Goal: Obtain resource: Obtain resource

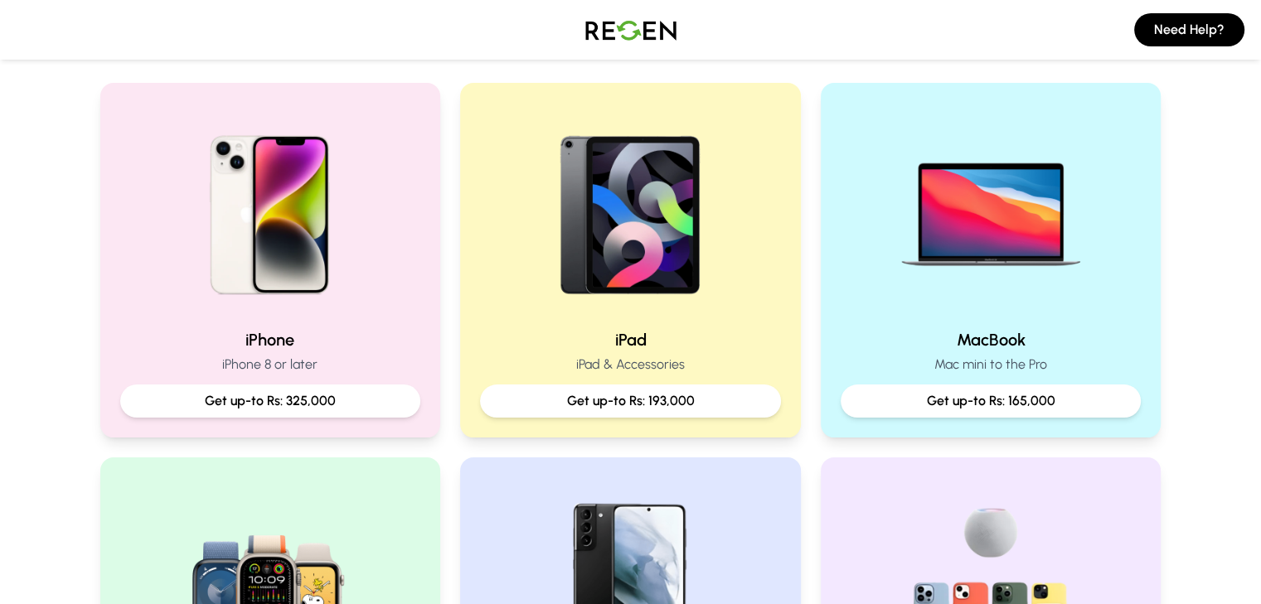
scroll to position [329, 0]
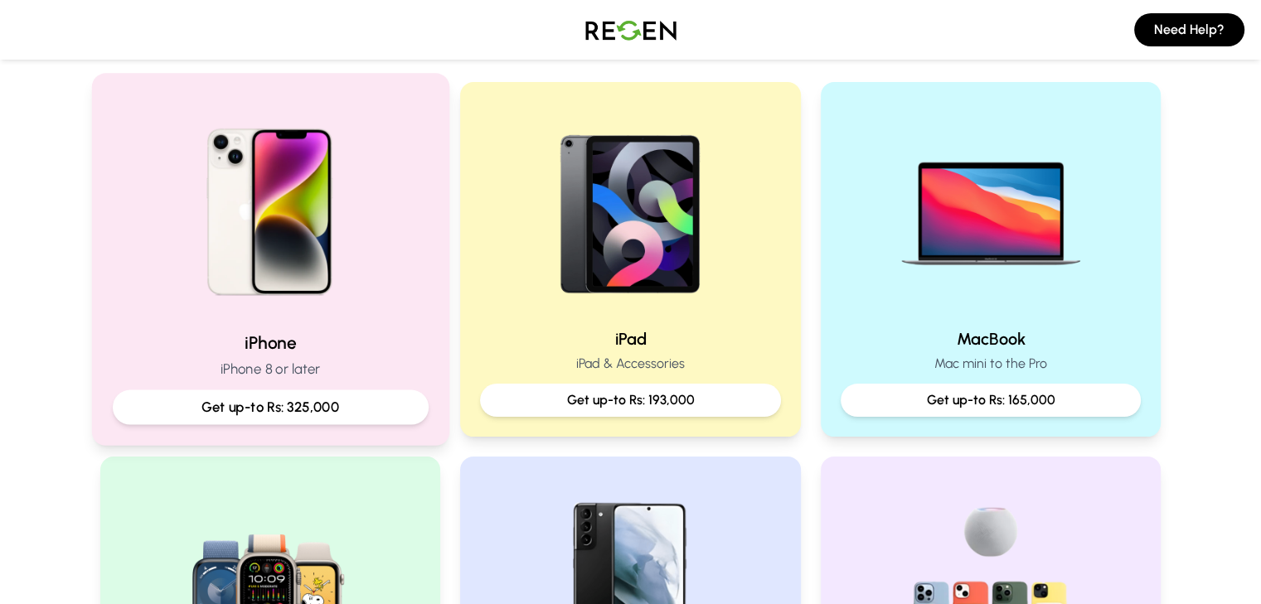
click at [293, 265] on img at bounding box center [269, 206] width 223 height 223
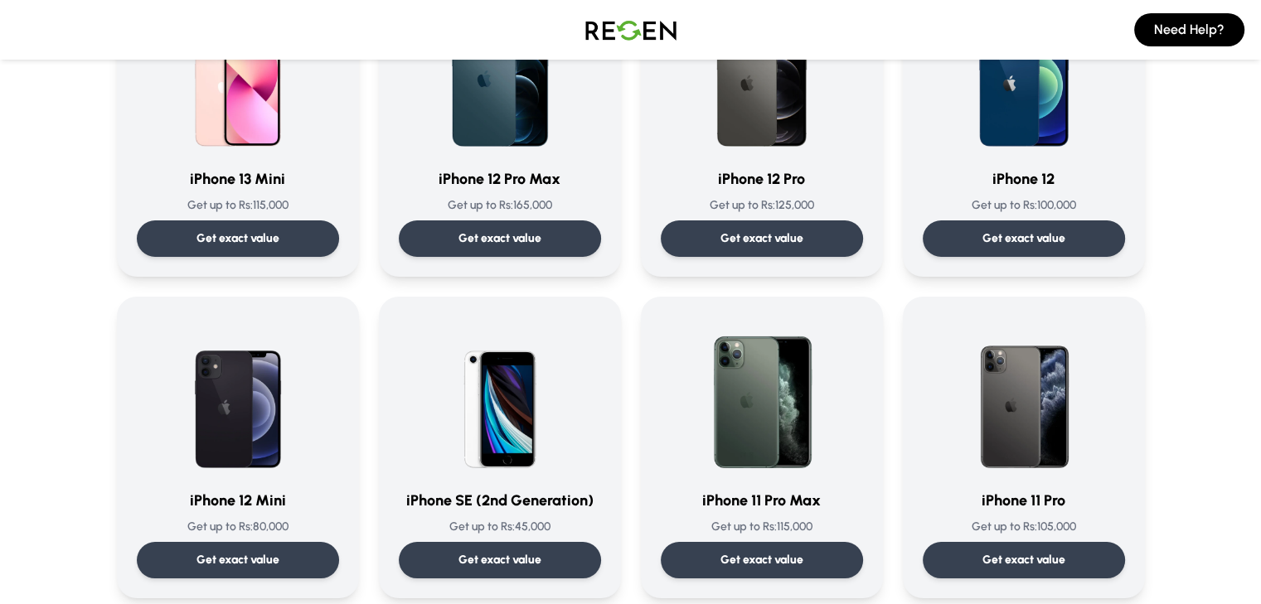
scroll to position [1059, 0]
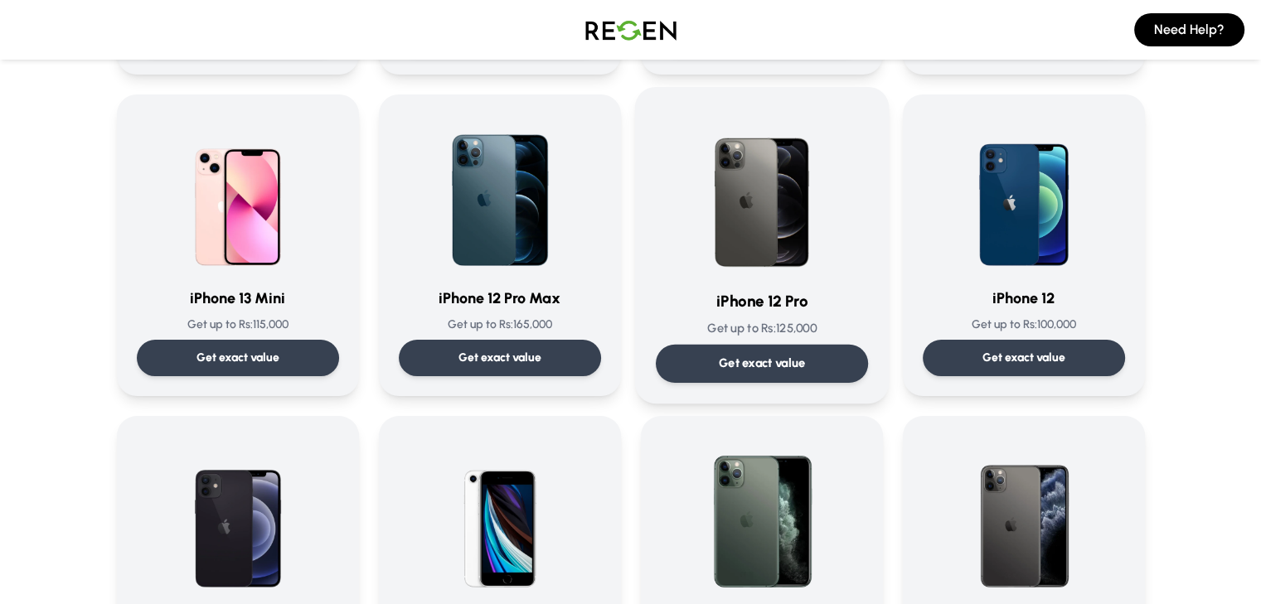
click at [777, 236] on img at bounding box center [761, 191] width 167 height 167
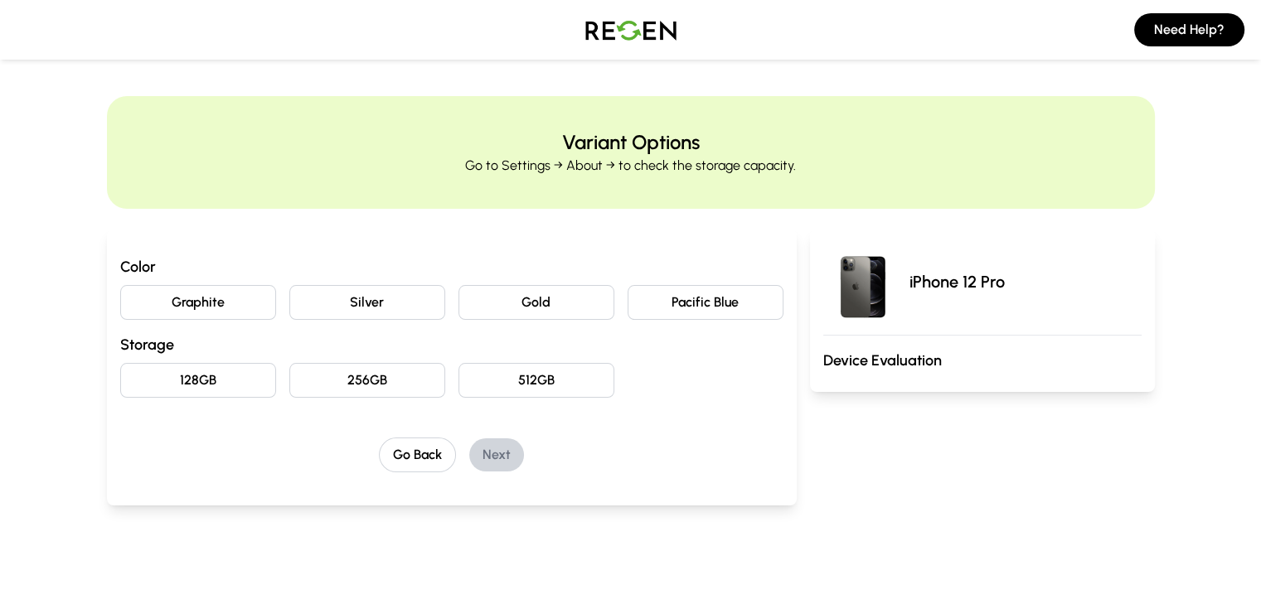
click at [681, 289] on button "Pacific Blue" at bounding box center [706, 302] width 156 height 35
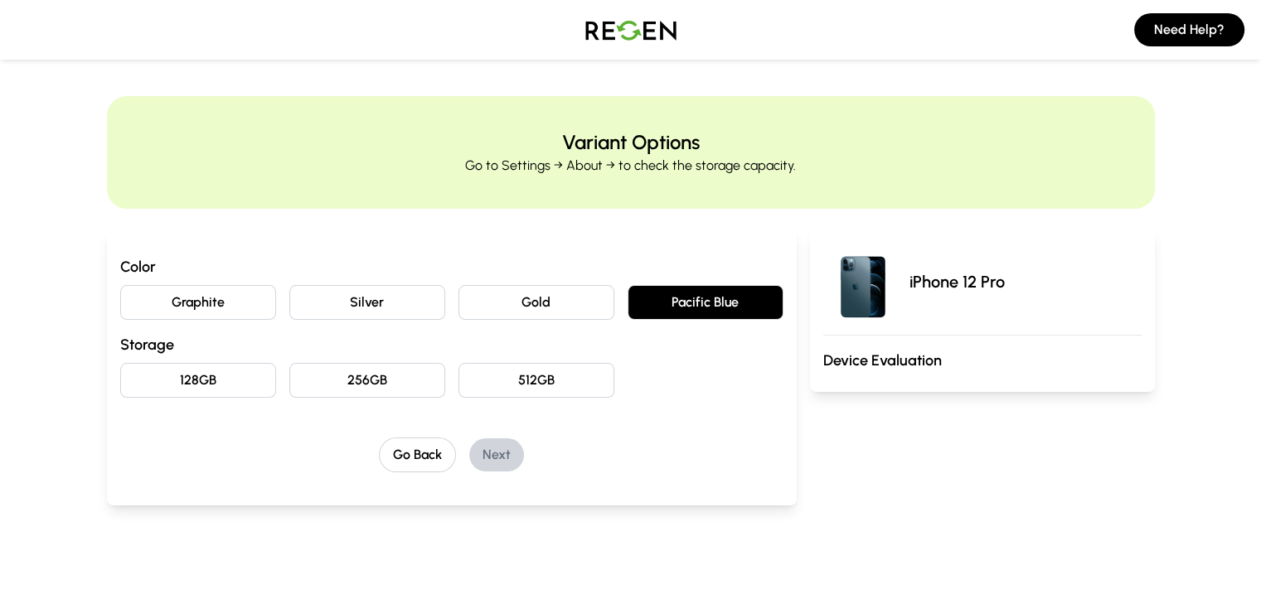
click at [133, 382] on button "128GB" at bounding box center [198, 380] width 156 height 35
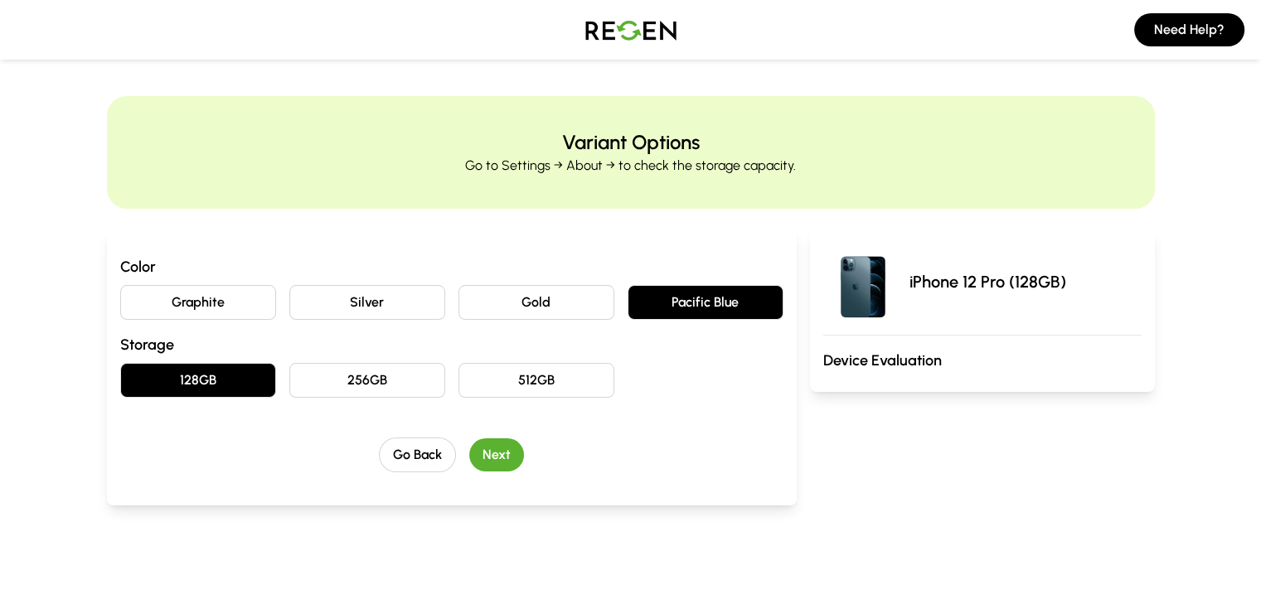
click at [469, 461] on button "Next" at bounding box center [496, 455] width 55 height 33
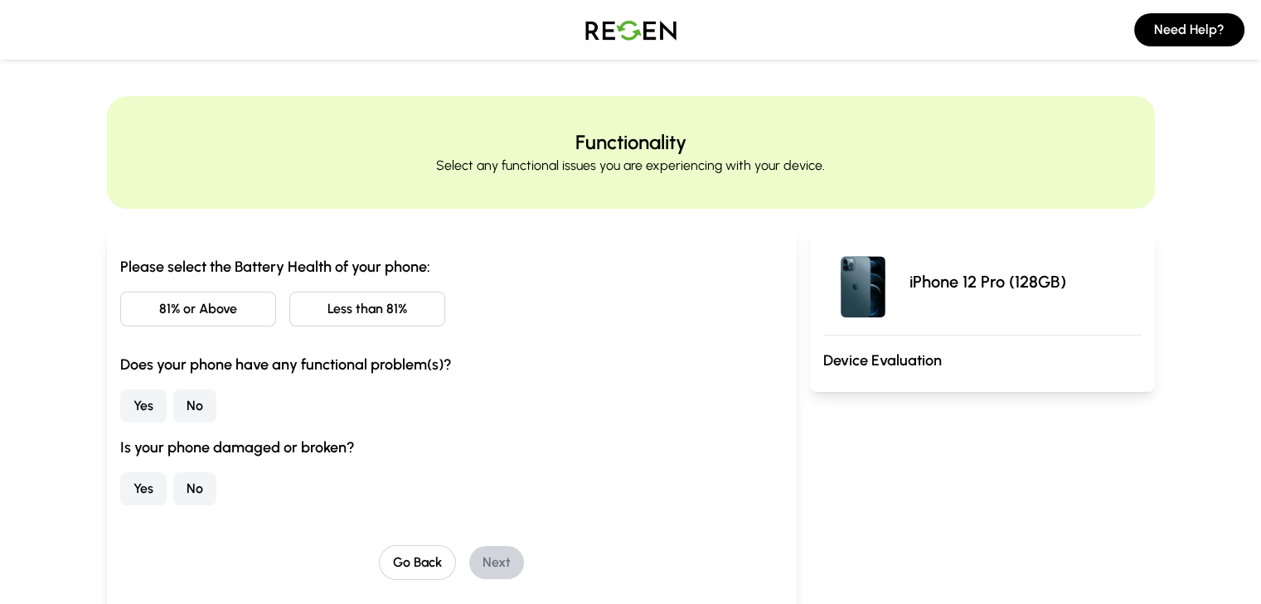
click at [352, 304] on button "Less than 81%" at bounding box center [367, 309] width 156 height 35
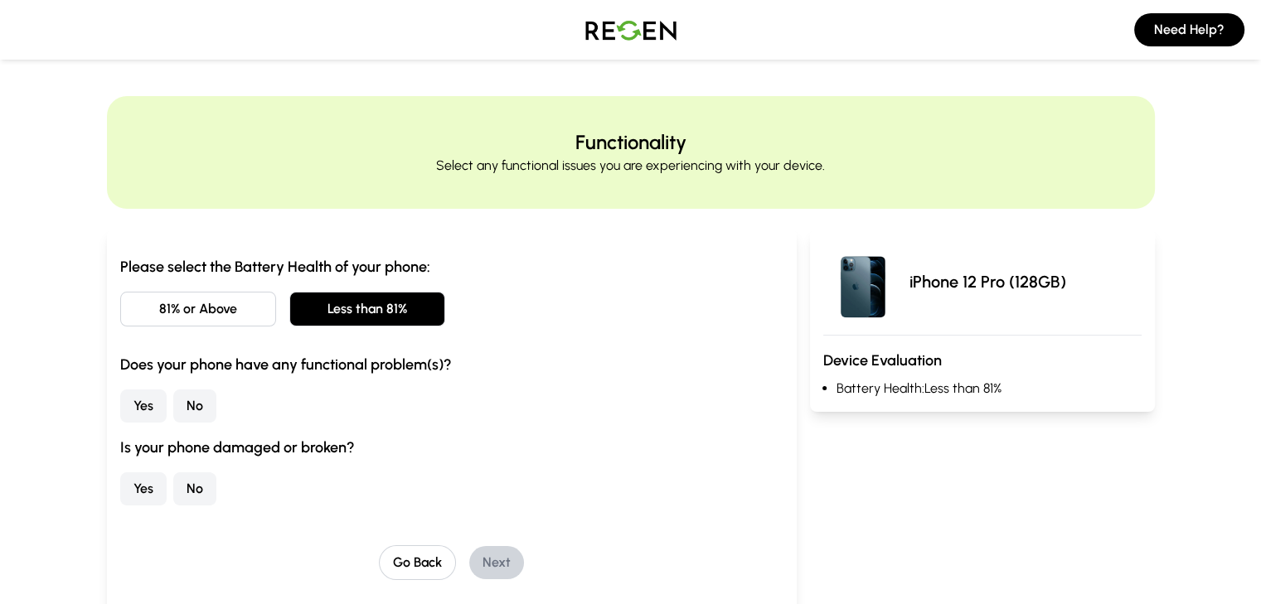
click at [173, 399] on button "No" at bounding box center [194, 406] width 43 height 33
click at [173, 496] on button "No" at bounding box center [194, 489] width 43 height 33
click at [471, 550] on button "Next" at bounding box center [496, 562] width 55 height 33
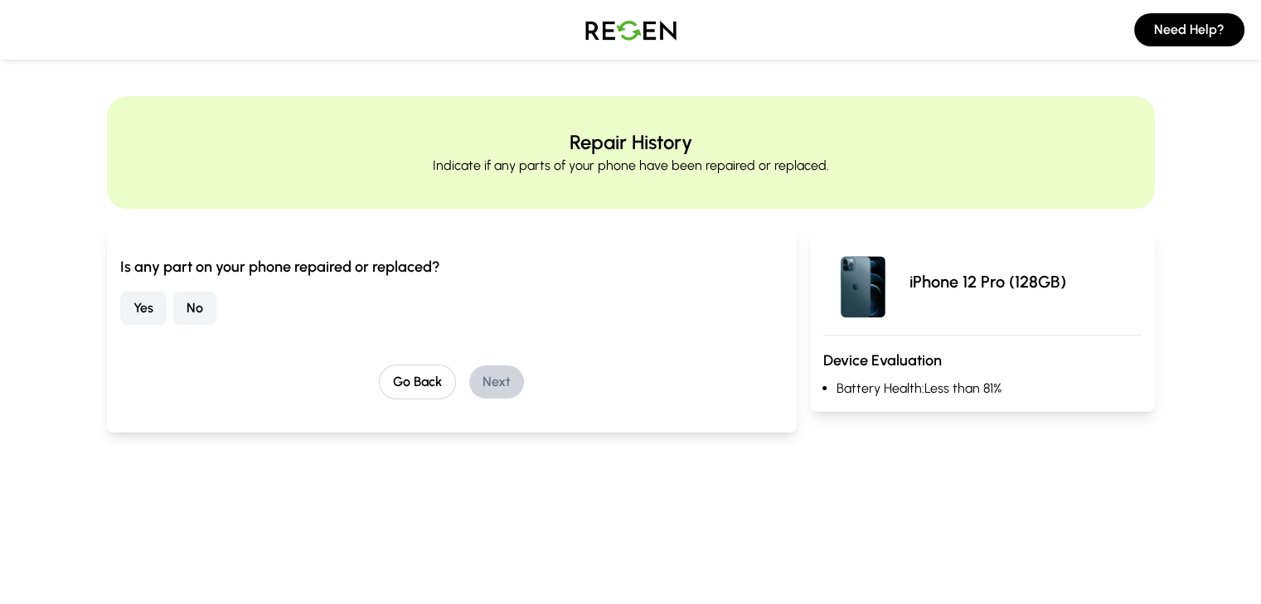
click at [173, 300] on button "No" at bounding box center [194, 308] width 43 height 33
click at [473, 393] on button "Next" at bounding box center [496, 382] width 55 height 33
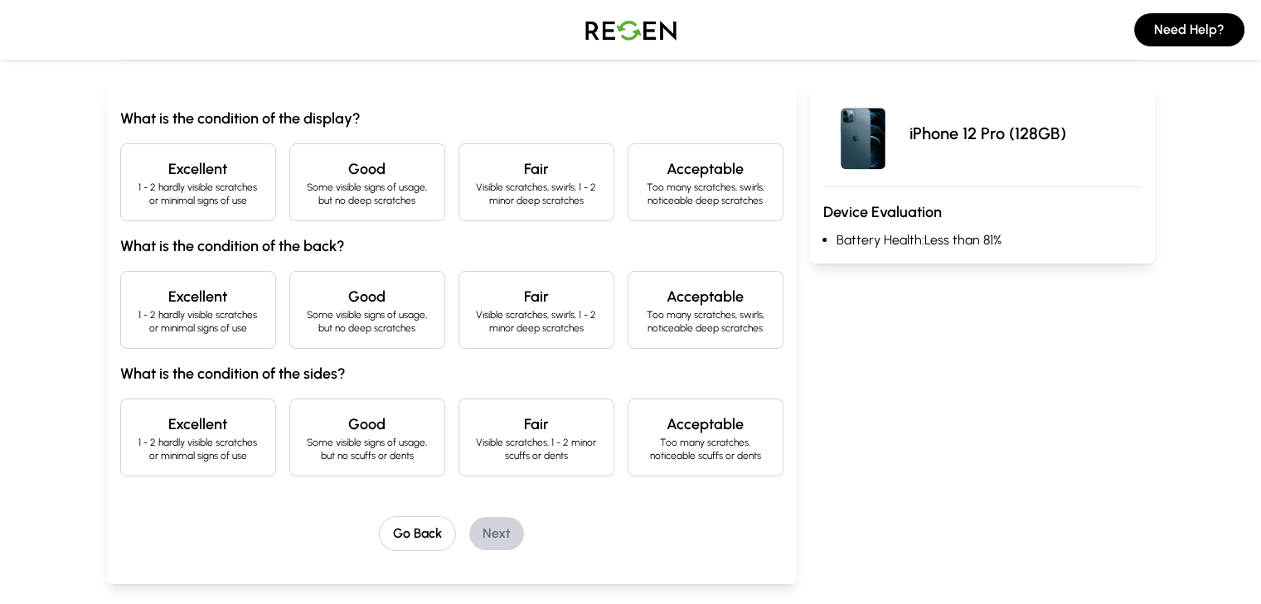
scroll to position [149, 0]
click at [561, 181] on p "Visible scratches, swirls, 1 - 2 minor deep scratches" at bounding box center [537, 193] width 128 height 27
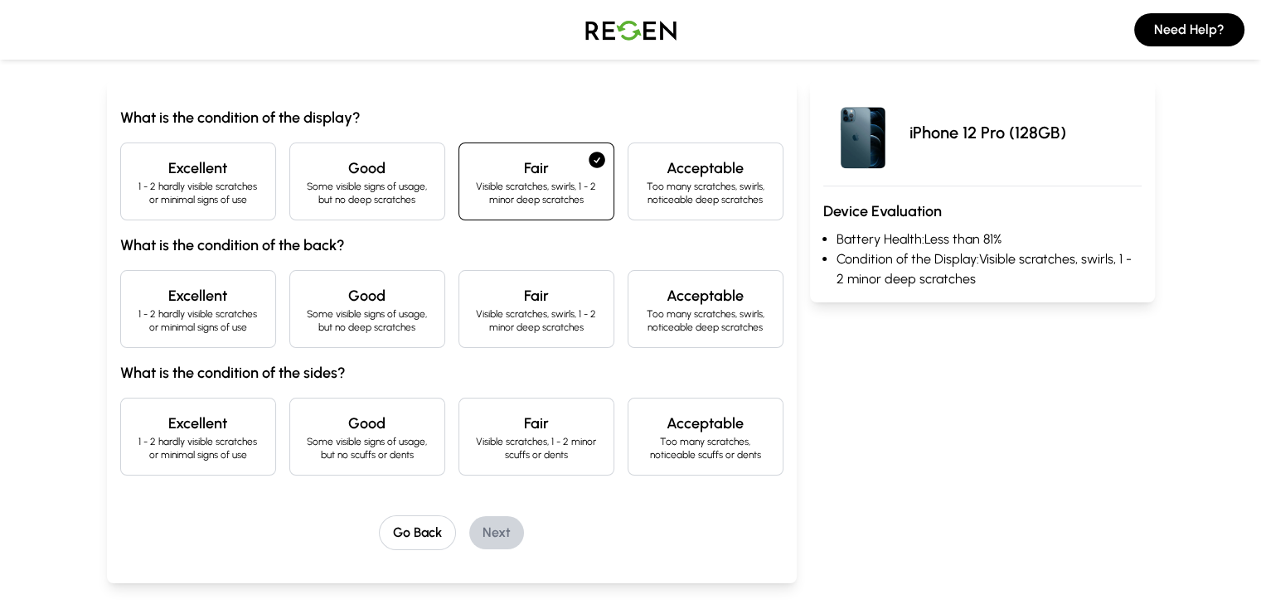
click at [557, 312] on p "Visible scratches, swirls, 1 - 2 minor deep scratches" at bounding box center [537, 321] width 128 height 27
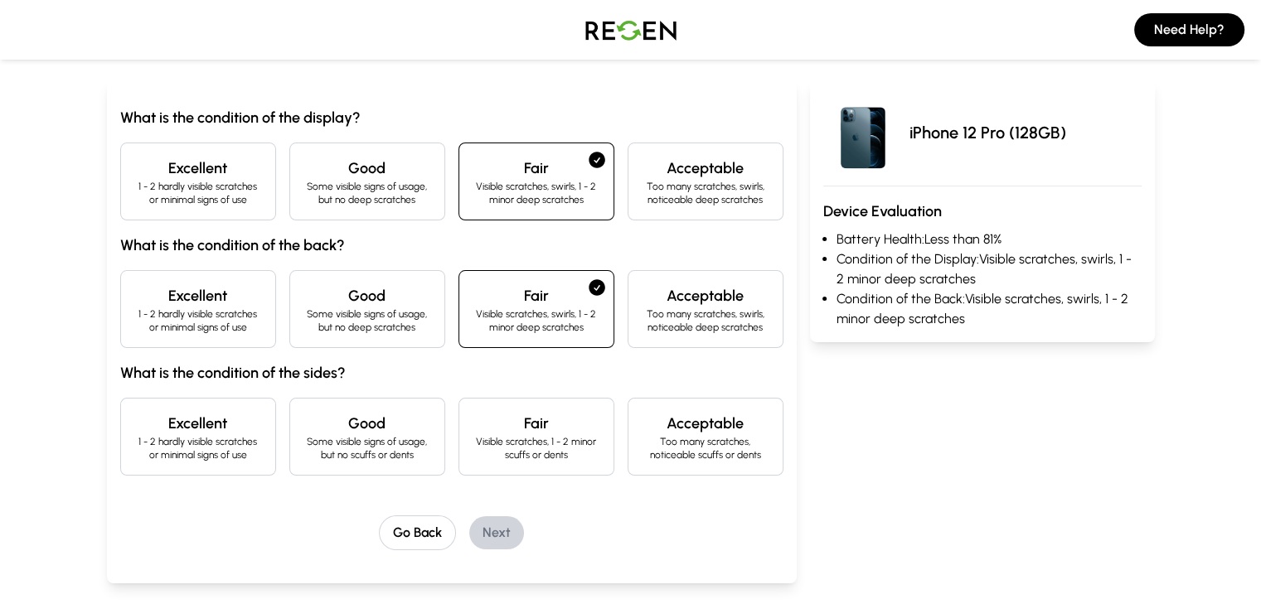
click at [579, 445] on p "Visible scratches, 1 - 2 minor scuffs or dents" at bounding box center [537, 448] width 128 height 27
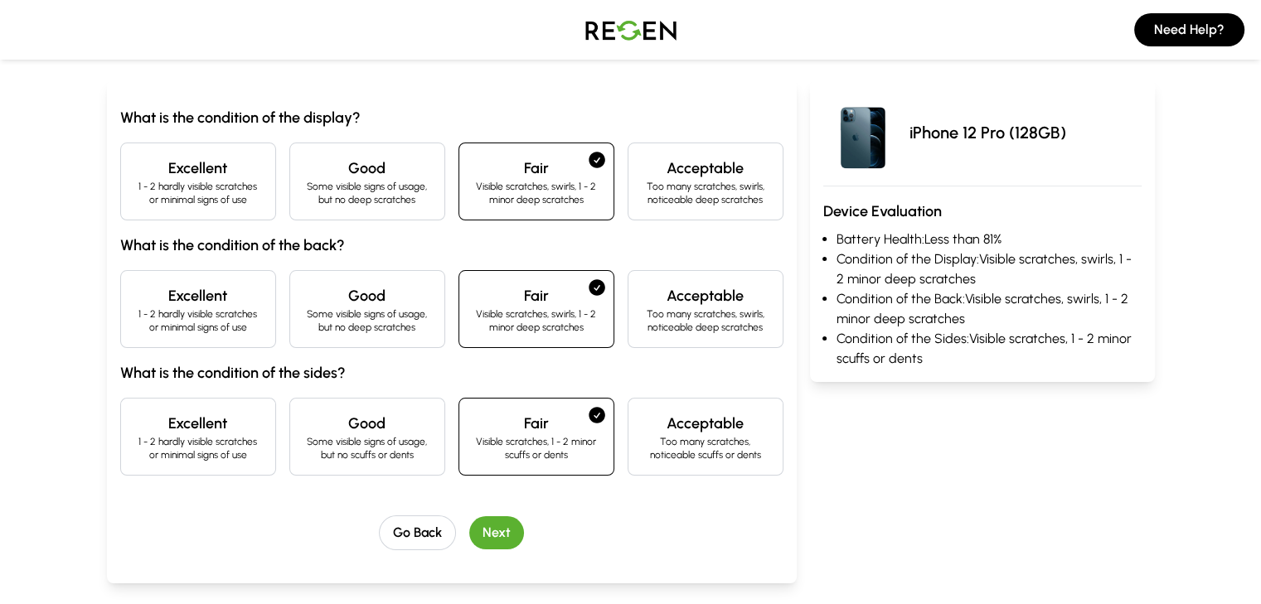
click at [323, 465] on div "Good Some visible signs of usage, but no scuffs or dents" at bounding box center [367, 437] width 156 height 78
click at [336, 332] on p "Some visible signs of usage, but no deep scratches" at bounding box center [367, 321] width 128 height 27
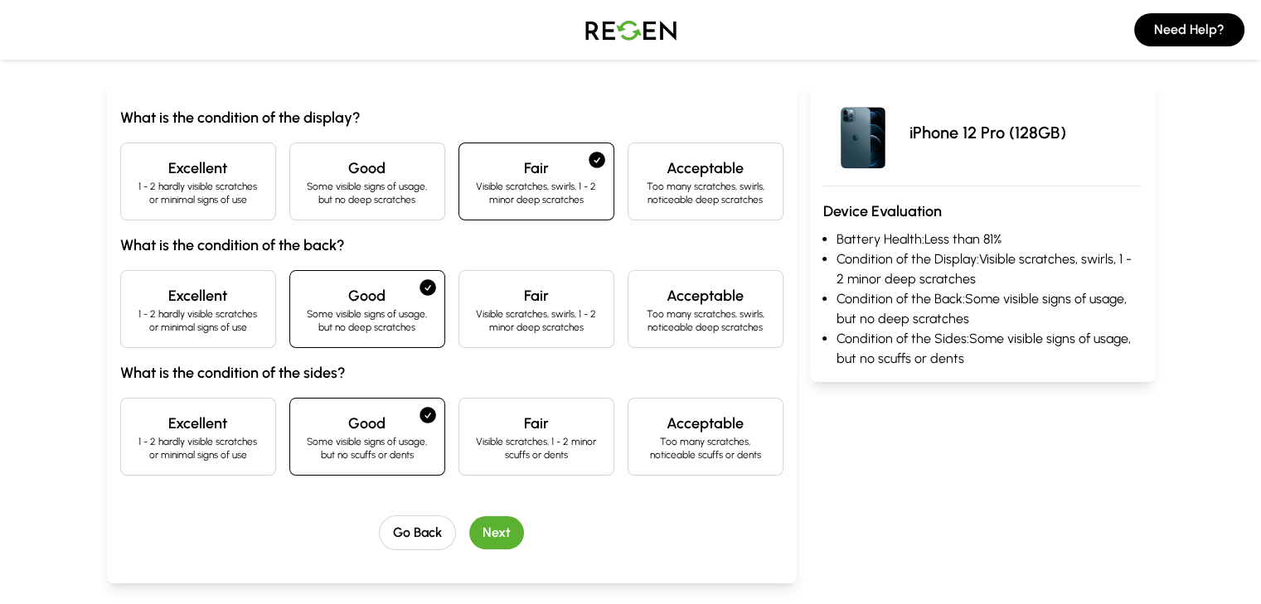
click at [522, 281] on div "Fair Visible scratches, swirls, 1 - 2 minor deep scratches" at bounding box center [536, 309] width 156 height 78
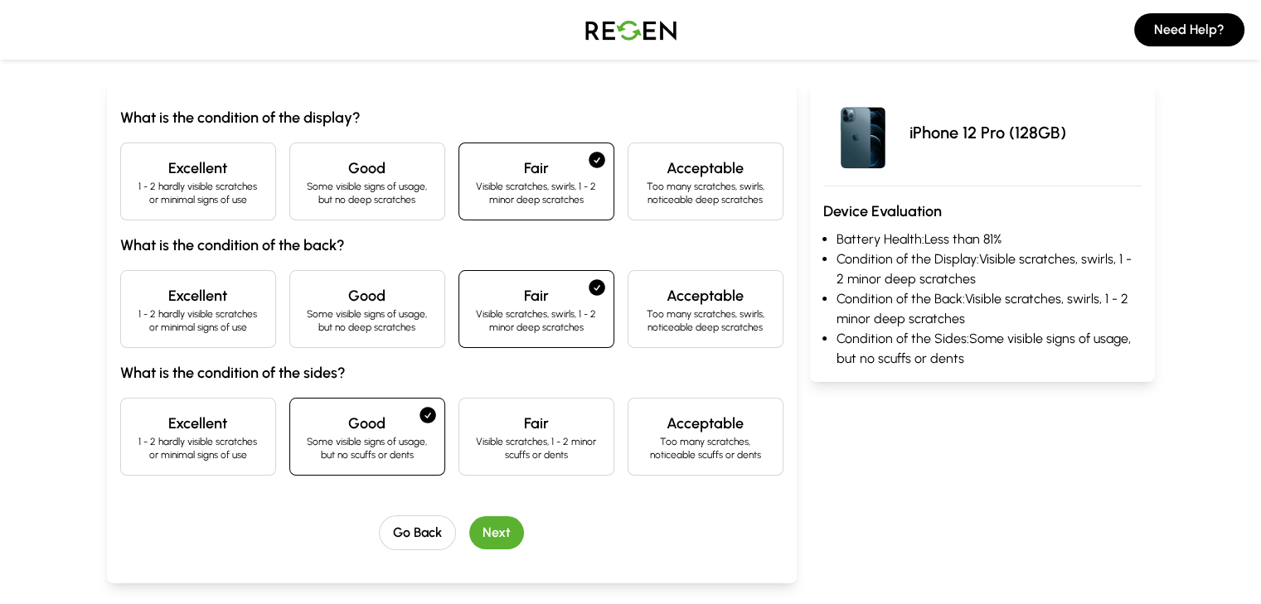
click at [537, 453] on p "Visible scratches, 1 - 2 minor scuffs or dents" at bounding box center [537, 448] width 128 height 27
click at [469, 541] on button "Next" at bounding box center [496, 532] width 55 height 33
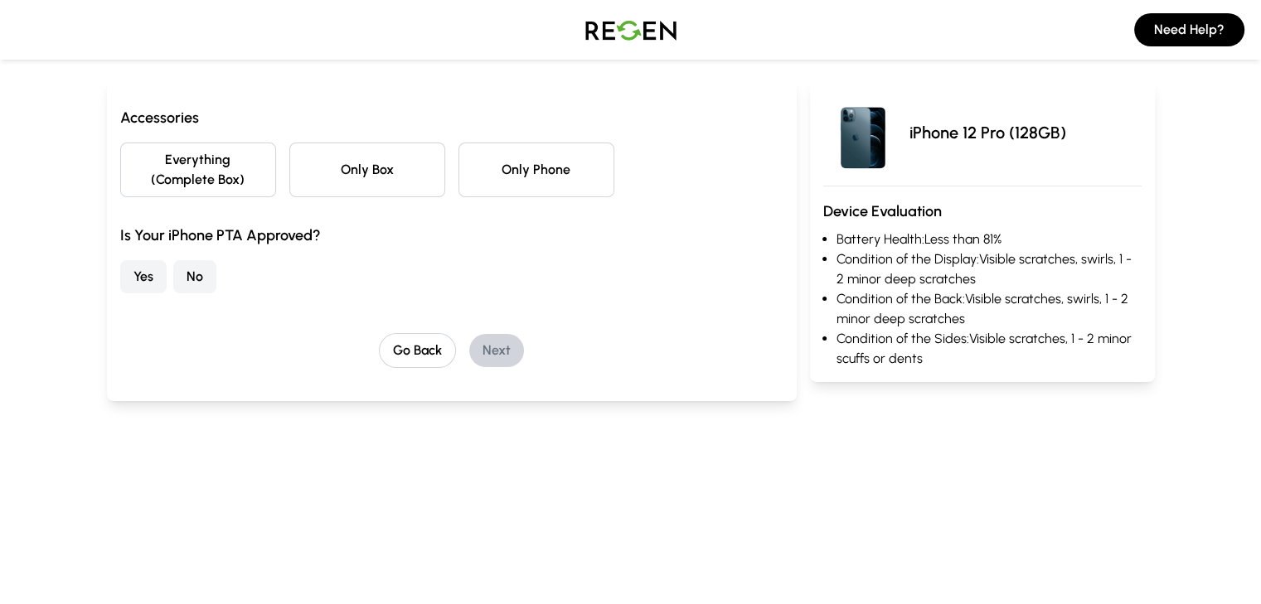
click at [353, 148] on button "Only Box" at bounding box center [367, 170] width 156 height 55
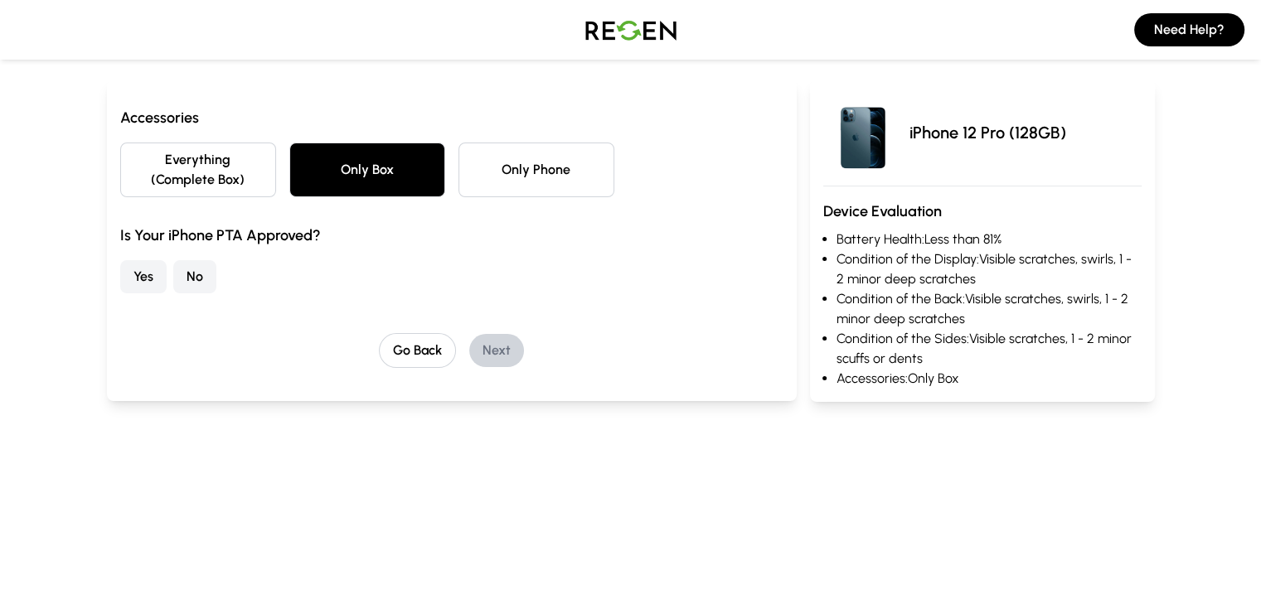
click at [120, 264] on button "Yes" at bounding box center [143, 276] width 46 height 33
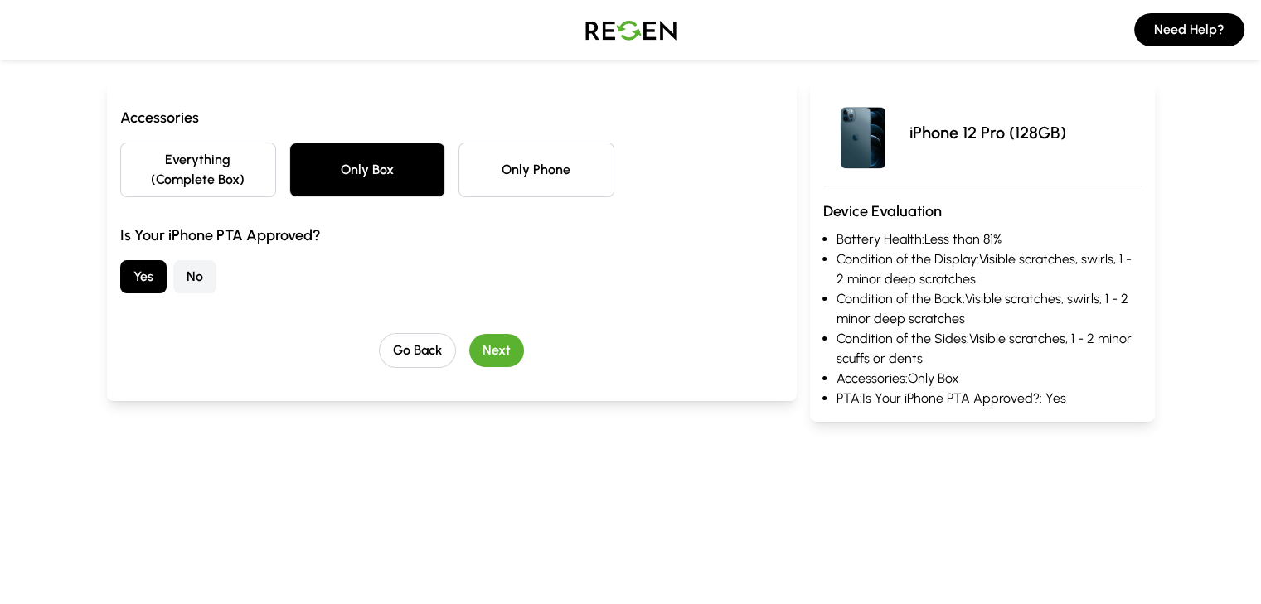
click at [473, 339] on button "Next" at bounding box center [496, 350] width 55 height 33
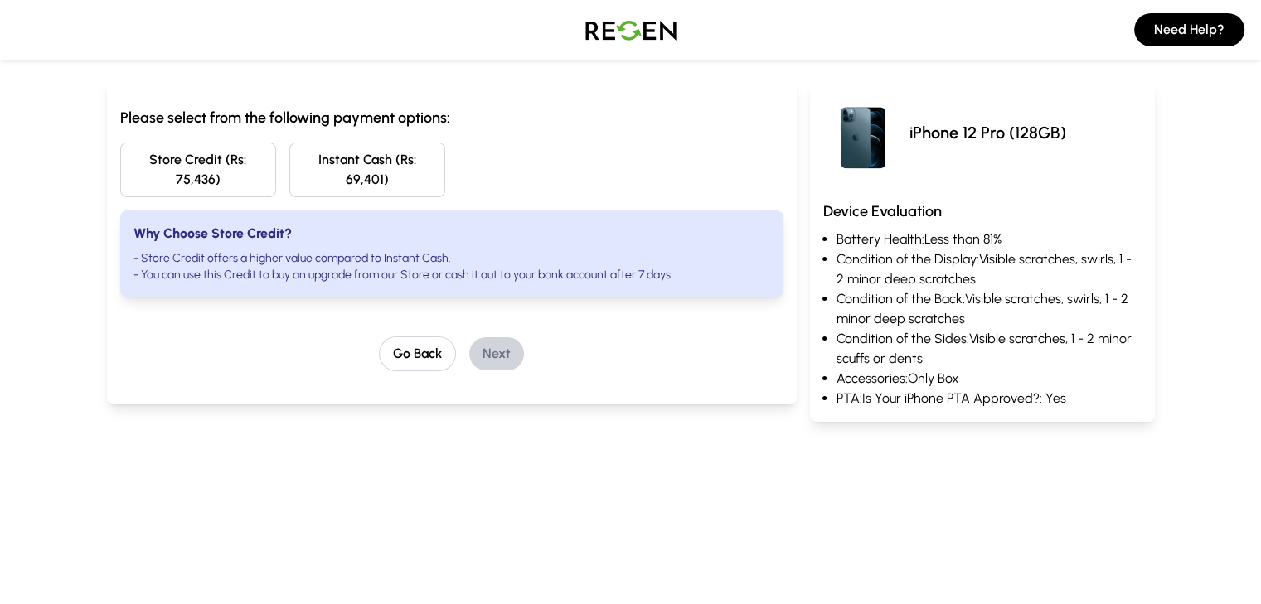
click at [317, 167] on button "Instant Cash (Rs: 69,401)" at bounding box center [367, 170] width 156 height 55
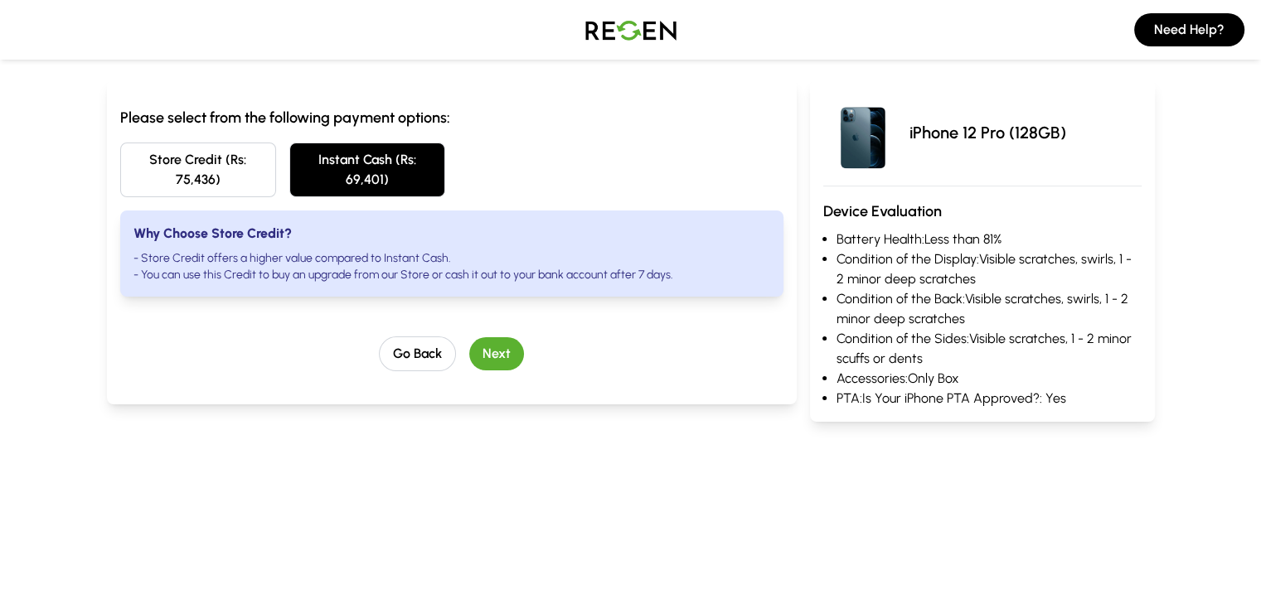
click at [479, 337] on button "Next" at bounding box center [496, 353] width 55 height 33
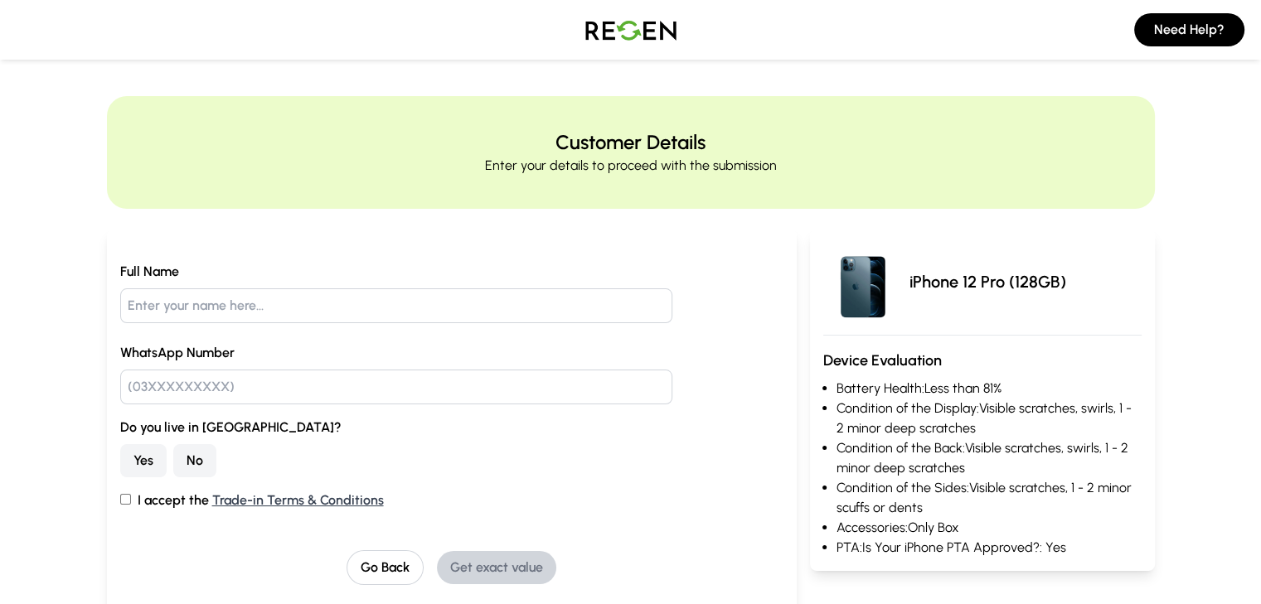
scroll to position [99, 0]
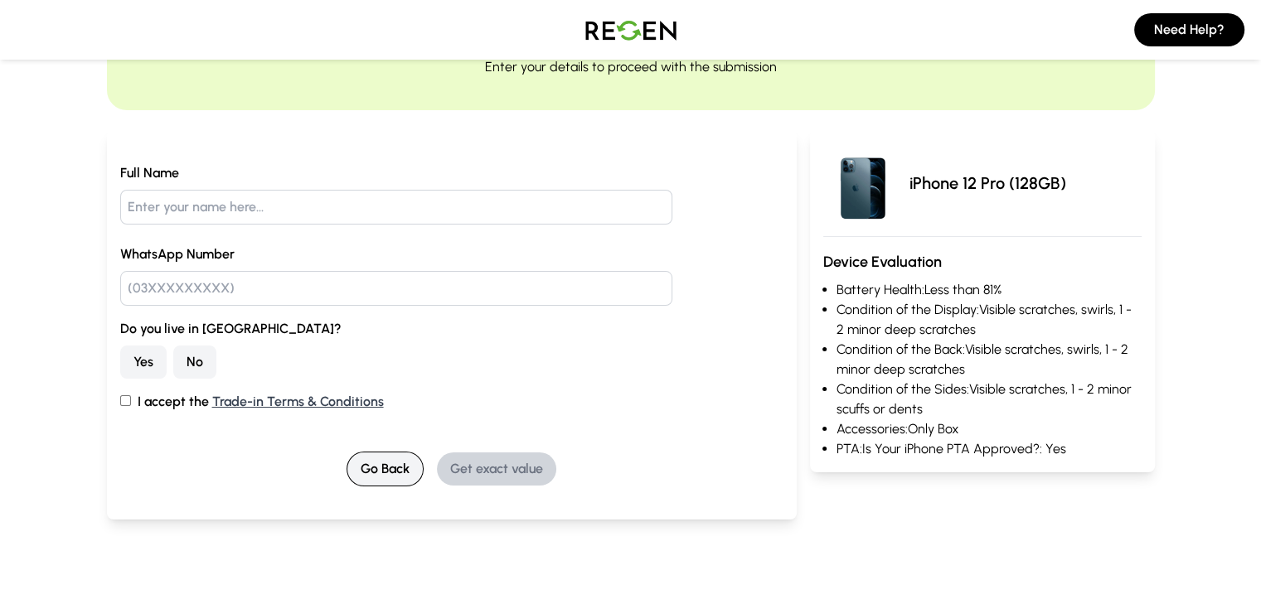
click at [379, 468] on button "Go Back" at bounding box center [385, 469] width 77 height 35
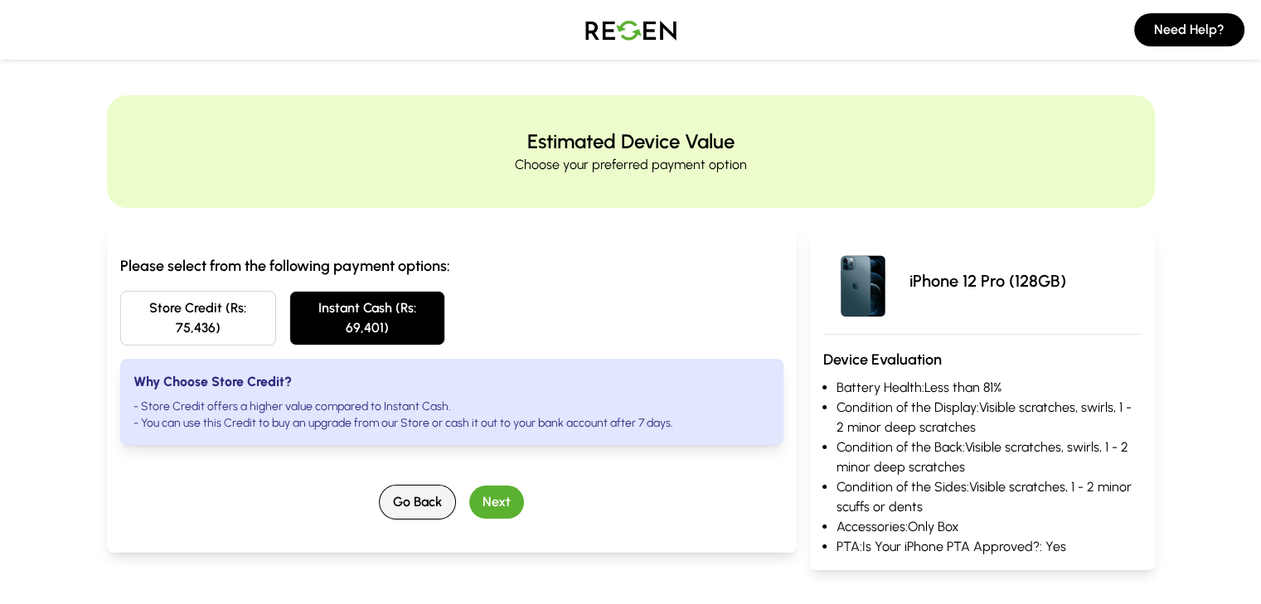
scroll to position [0, 0]
click at [379, 486] on button "Go Back" at bounding box center [417, 503] width 77 height 35
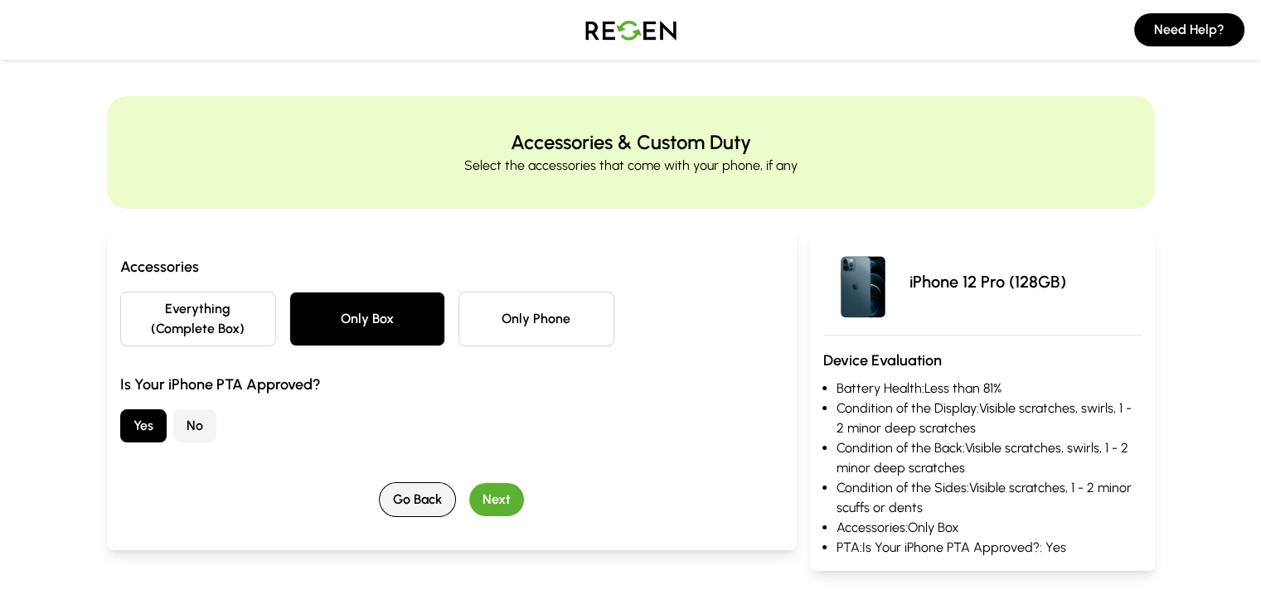
click at [379, 482] on button "Go Back" at bounding box center [417, 499] width 77 height 35
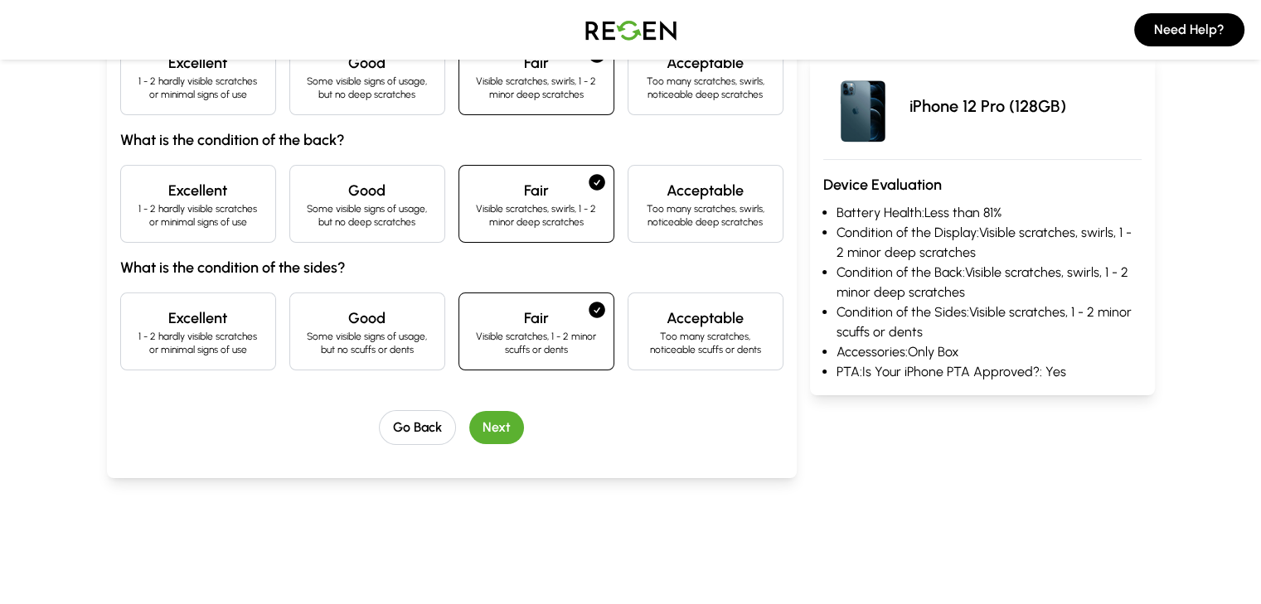
scroll to position [255, 0]
click at [348, 347] on p "Some visible signs of usage, but no scuffs or dents" at bounding box center [367, 342] width 128 height 27
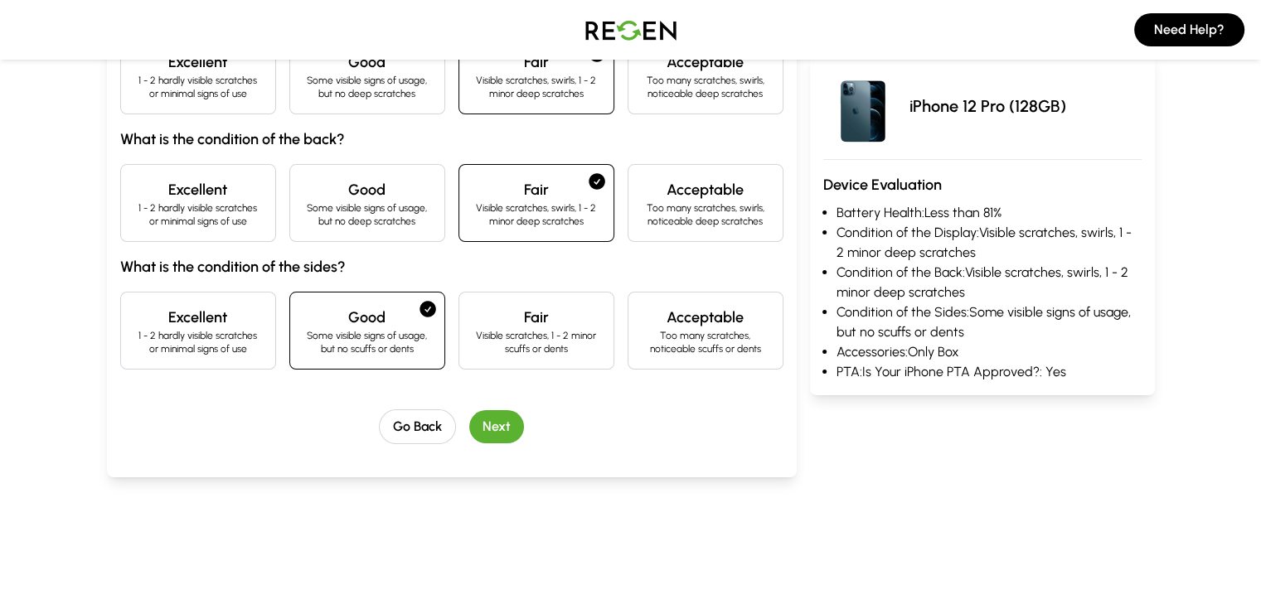
click at [345, 238] on div "Good Some visible signs of usage, but no deep scratches" at bounding box center [367, 203] width 156 height 78
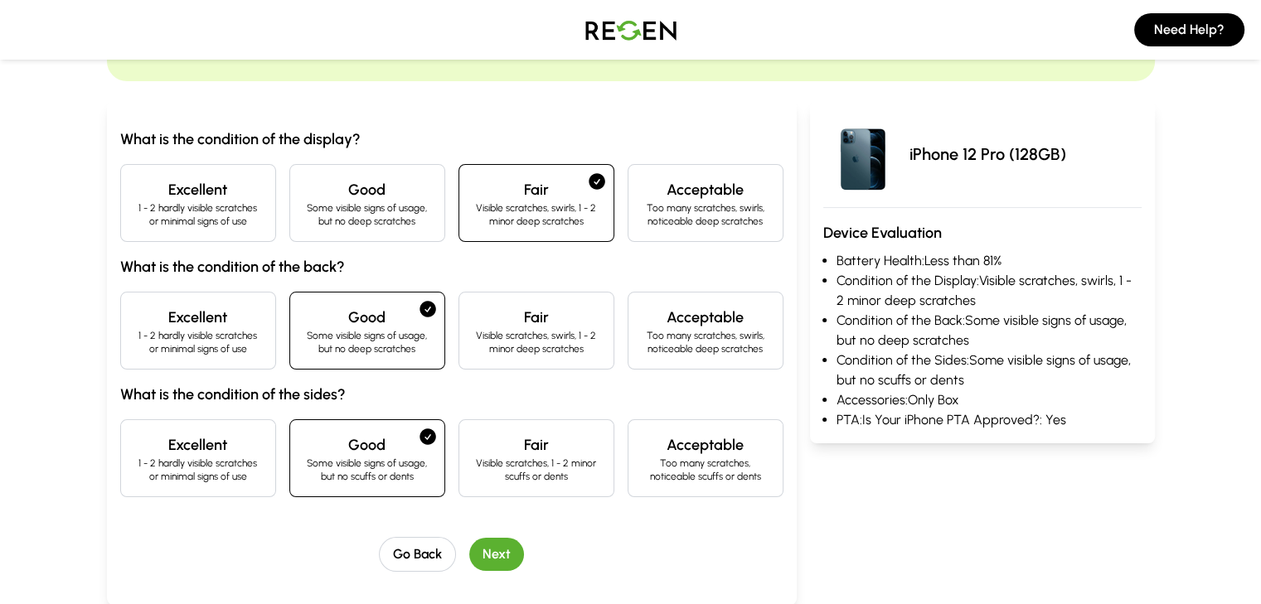
scroll to position [123, 0]
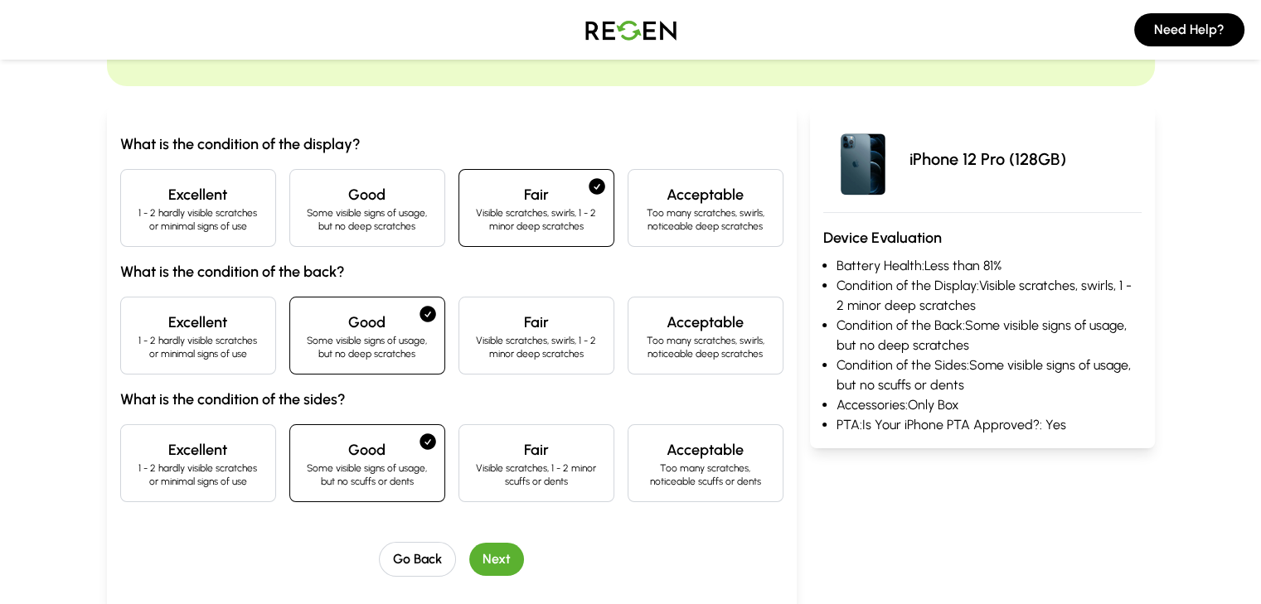
click at [345, 238] on div "Good Some visible signs of usage, but no deep scratches" at bounding box center [367, 208] width 156 height 78
click at [469, 565] on button "Next" at bounding box center [496, 559] width 55 height 33
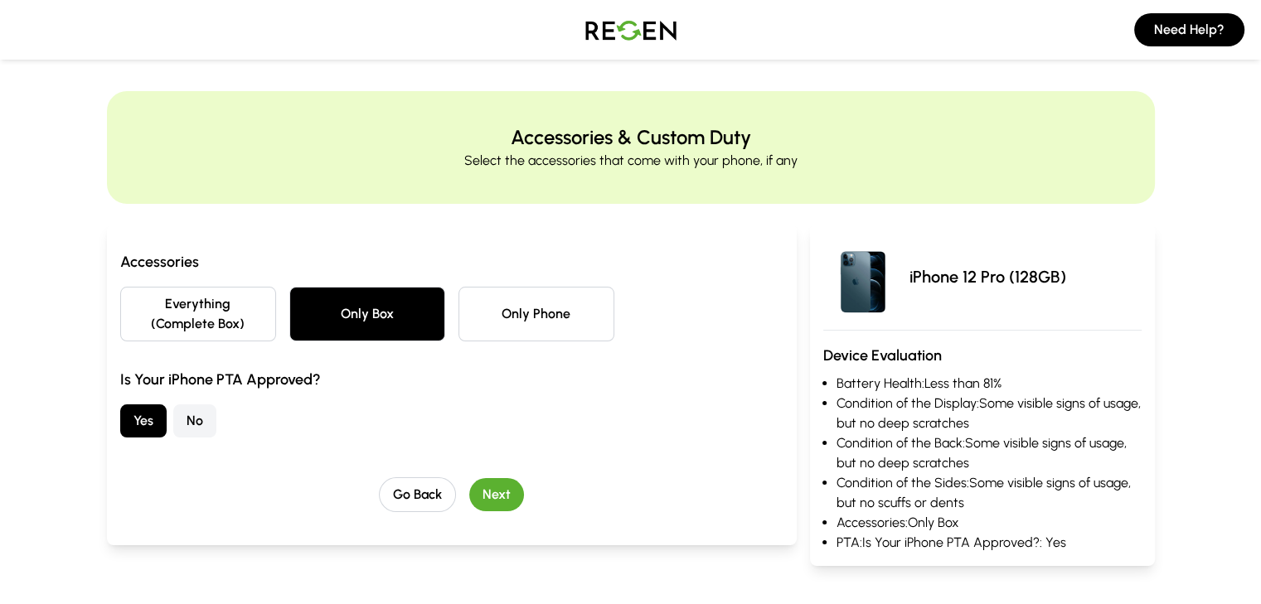
scroll to position [0, 0]
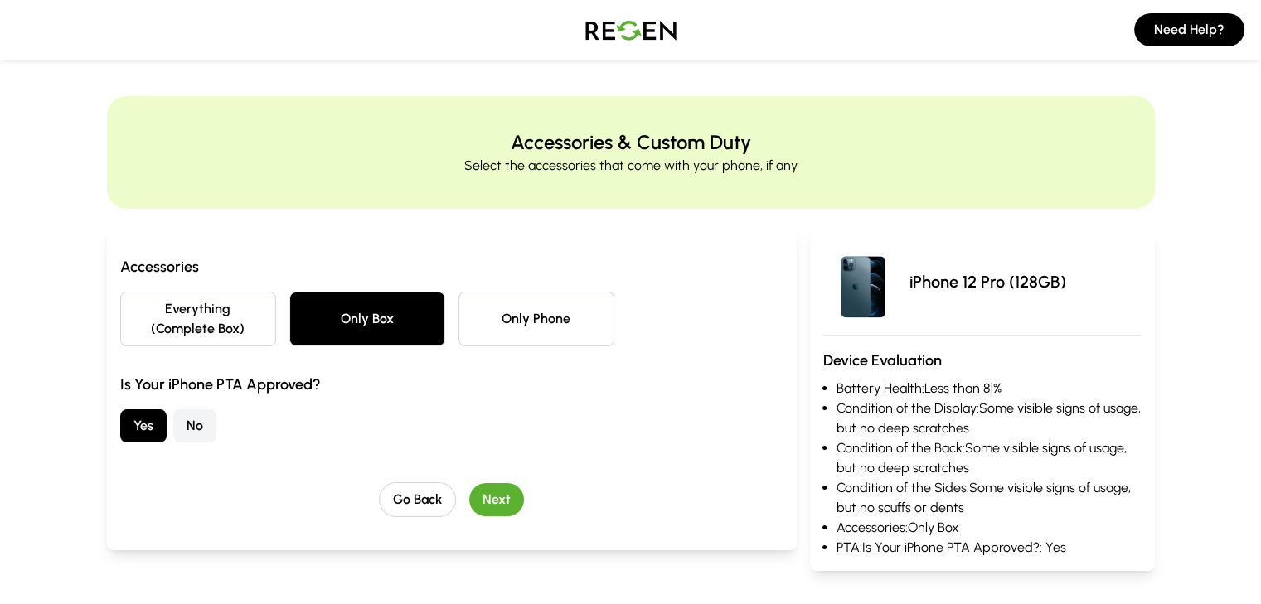
click at [469, 483] on button "Next" at bounding box center [496, 499] width 55 height 33
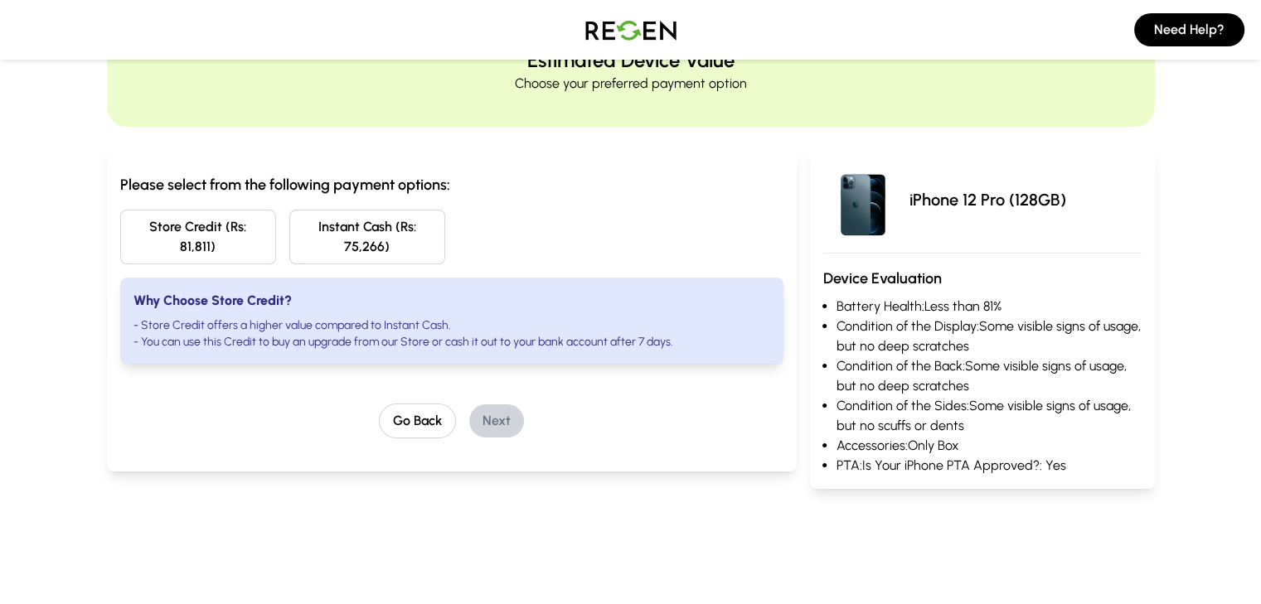
scroll to position [83, 0]
click at [401, 404] on button "Go Back" at bounding box center [417, 420] width 77 height 35
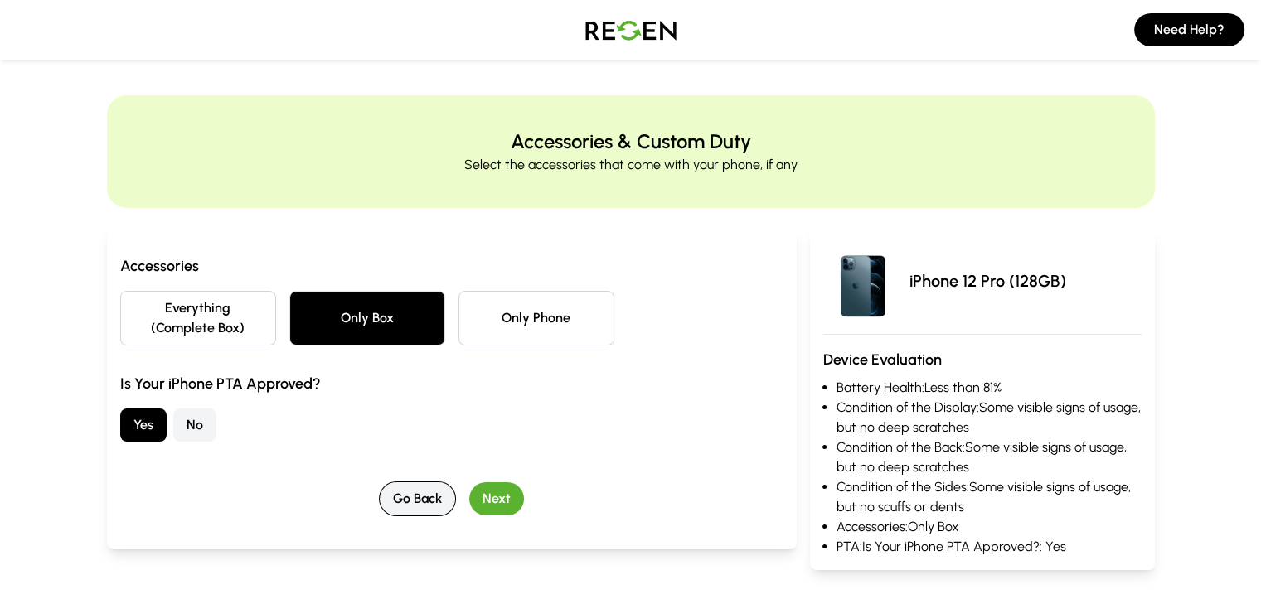
scroll to position [0, 0]
click at [382, 482] on button "Go Back" at bounding box center [417, 499] width 77 height 35
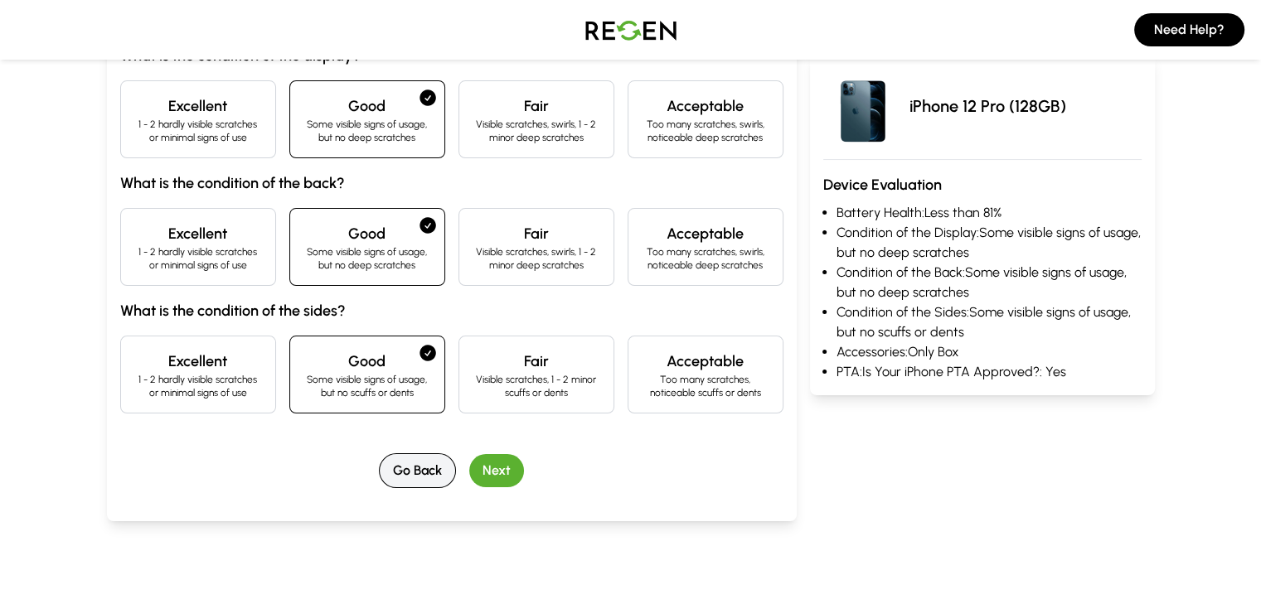
scroll to position [226, 0]
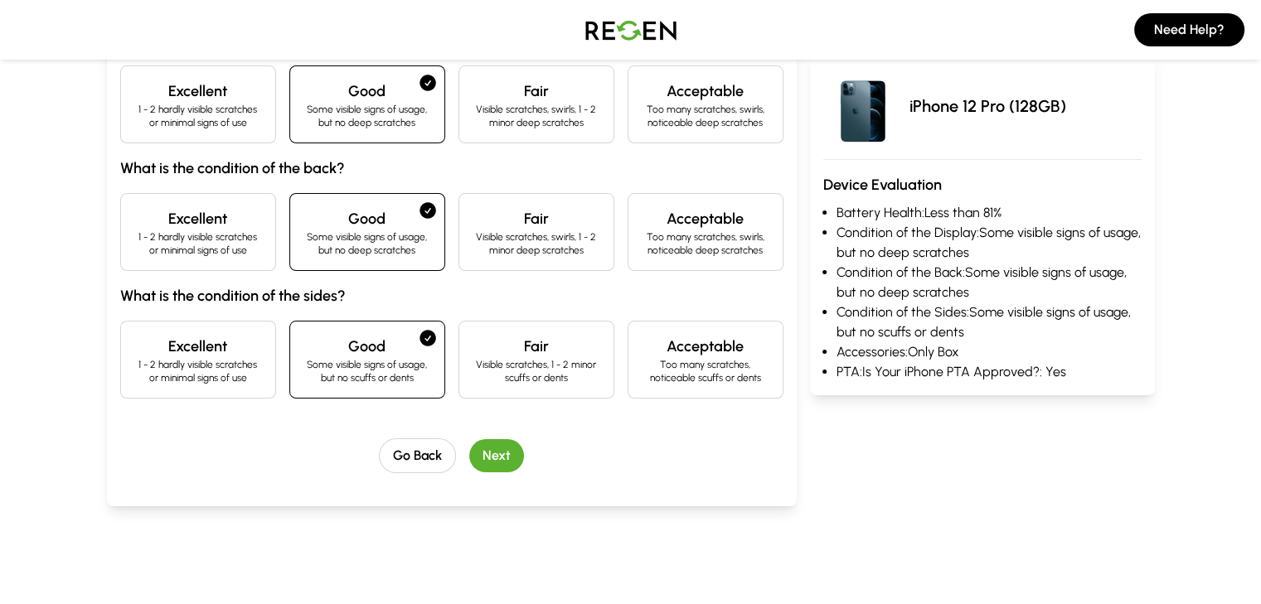
click at [148, 132] on div "Excellent 1 - 2 hardly visible scratches or minimal signs of use" at bounding box center [198, 104] width 156 height 78
click at [156, 203] on div "Excellent 1 - 2 hardly visible scratches or minimal signs of use" at bounding box center [198, 232] width 156 height 78
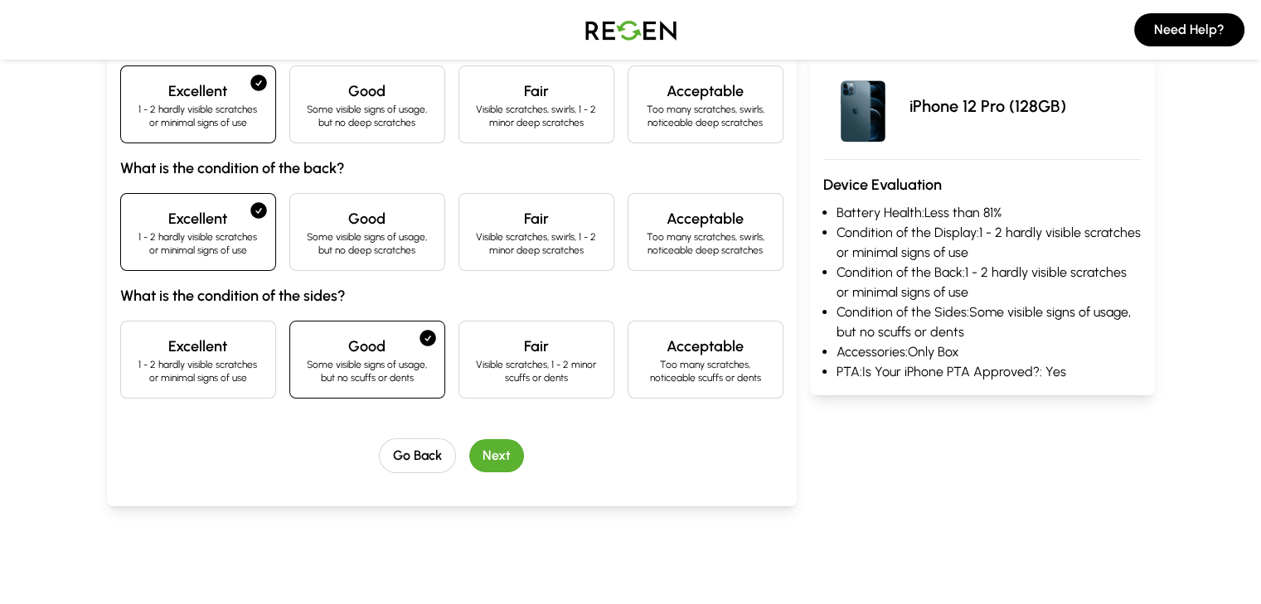
click at [162, 326] on div "Excellent 1 - 2 hardly visible scratches or minimal signs of use" at bounding box center [198, 360] width 156 height 78
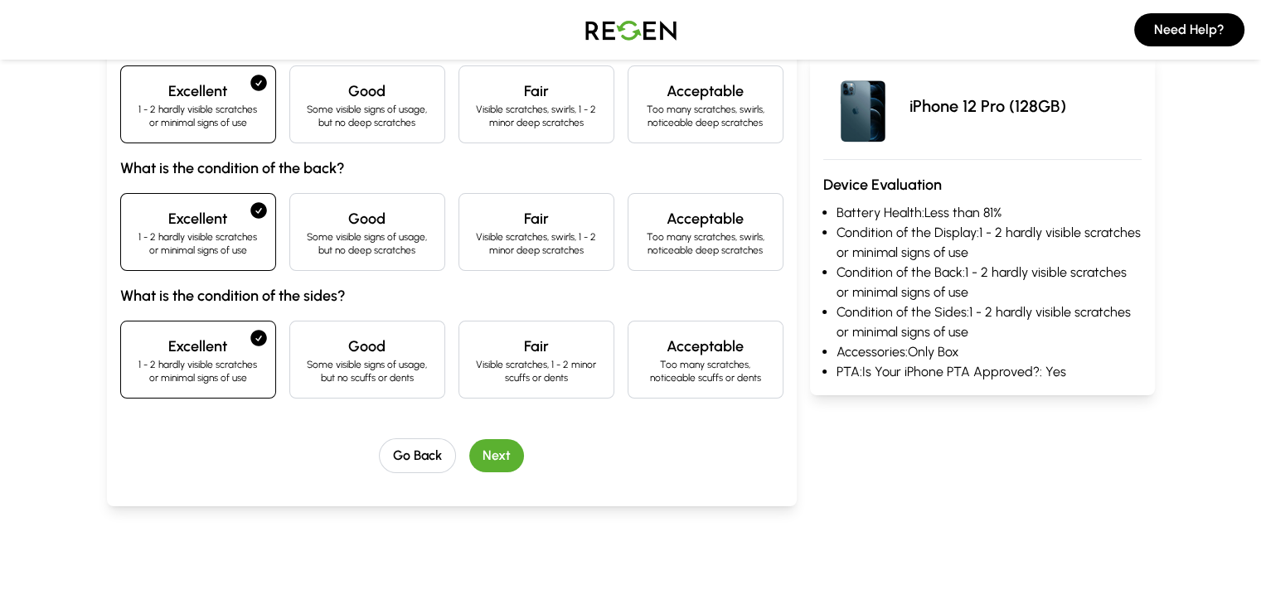
click at [469, 450] on button "Next" at bounding box center [496, 455] width 55 height 33
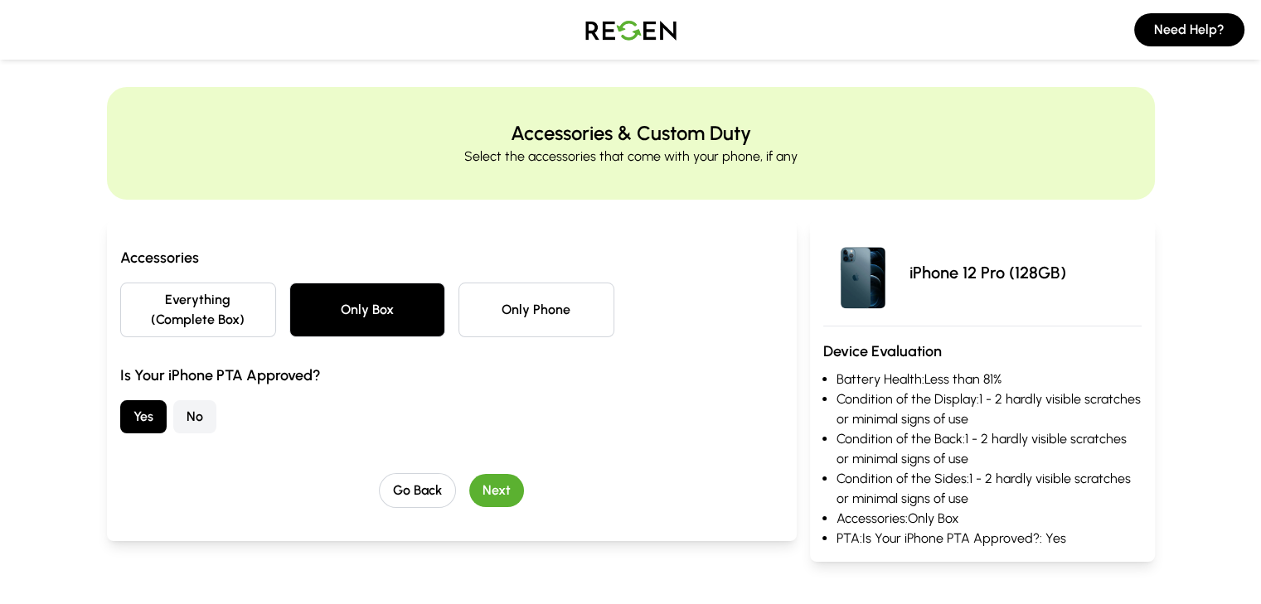
scroll to position [0, 0]
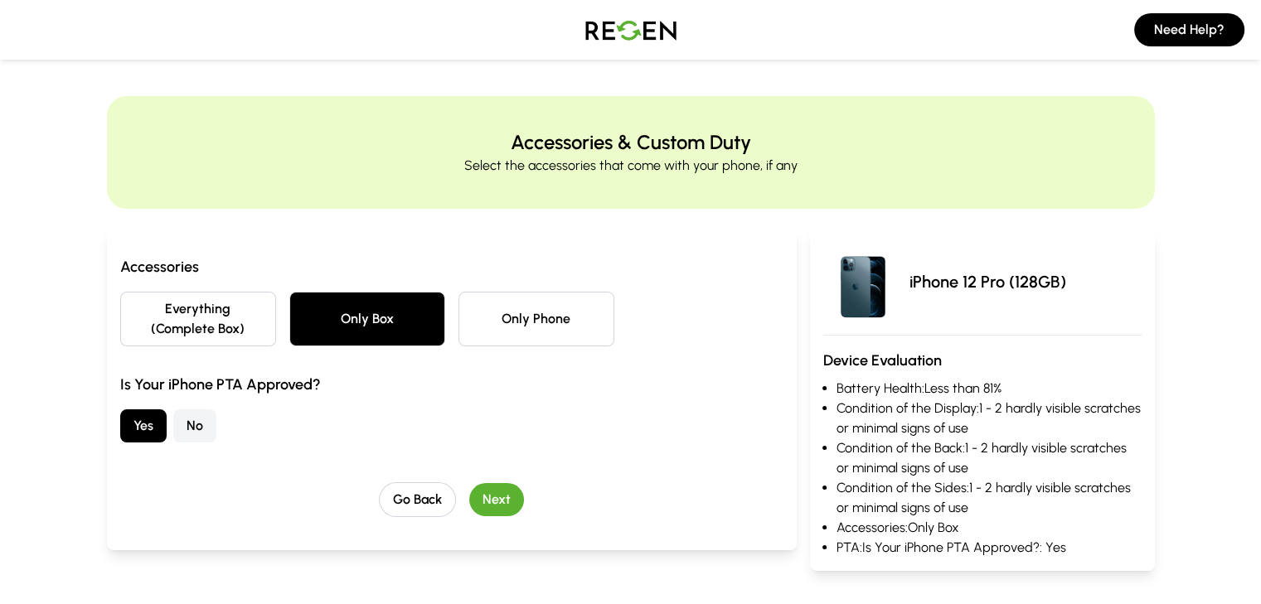
click at [481, 483] on button "Next" at bounding box center [496, 499] width 55 height 33
